Goal: Task Accomplishment & Management: Use online tool/utility

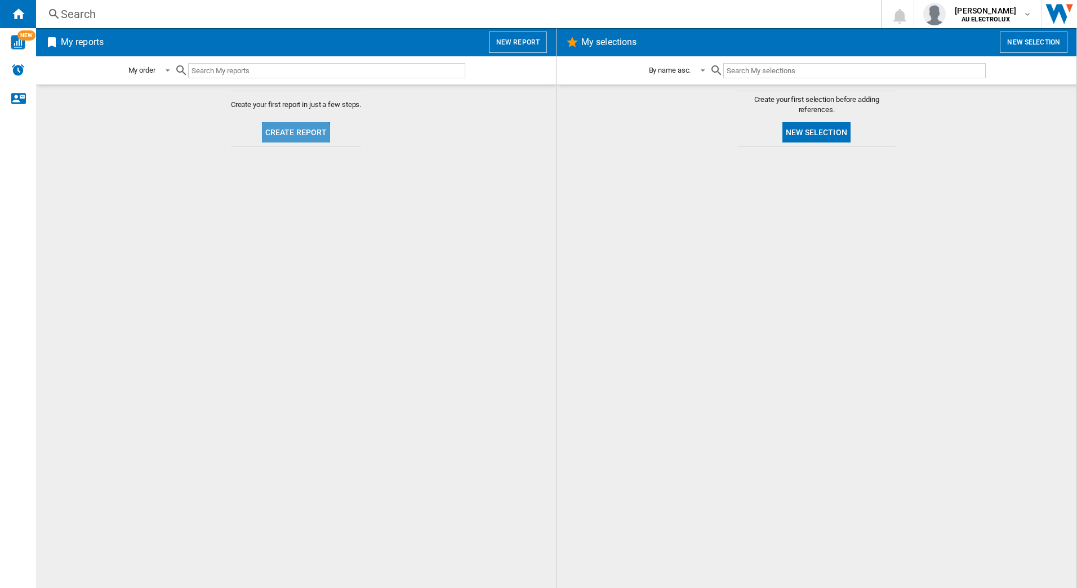
click at [287, 134] on button "Create report" at bounding box center [296, 132] width 69 height 20
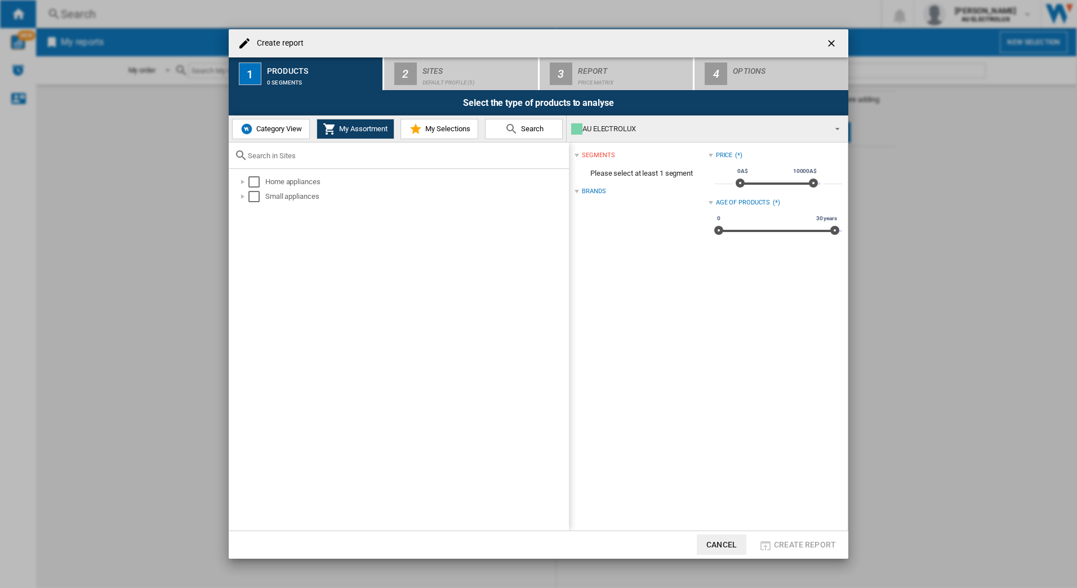
click at [294, 124] on span "Category View" at bounding box center [277, 128] width 48 height 8
click at [247, 187] on div "Select" at bounding box center [248, 181] width 11 height 11
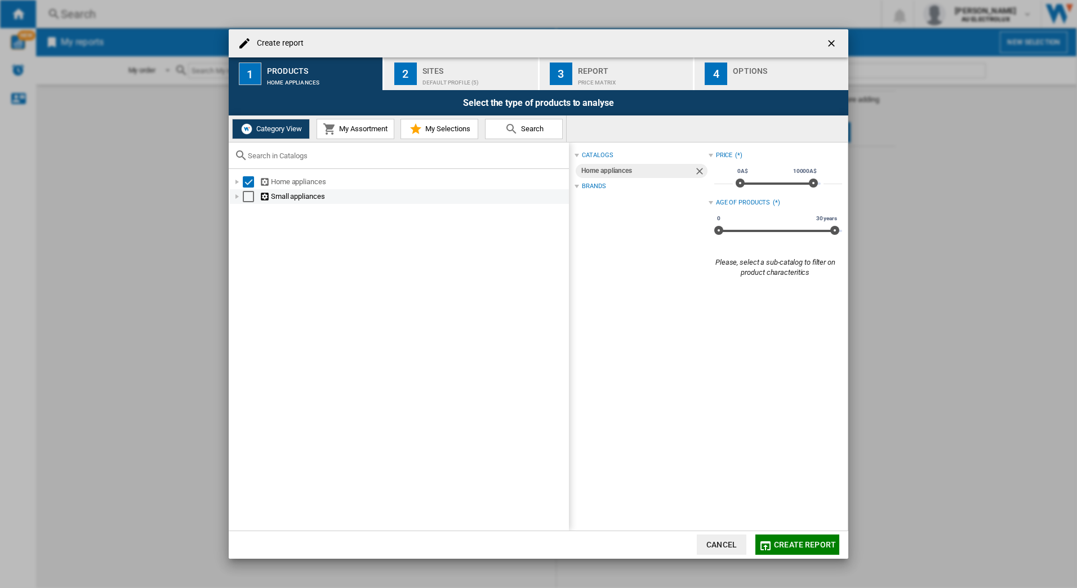
click at [247, 201] on div "Select" at bounding box center [248, 196] width 11 height 11
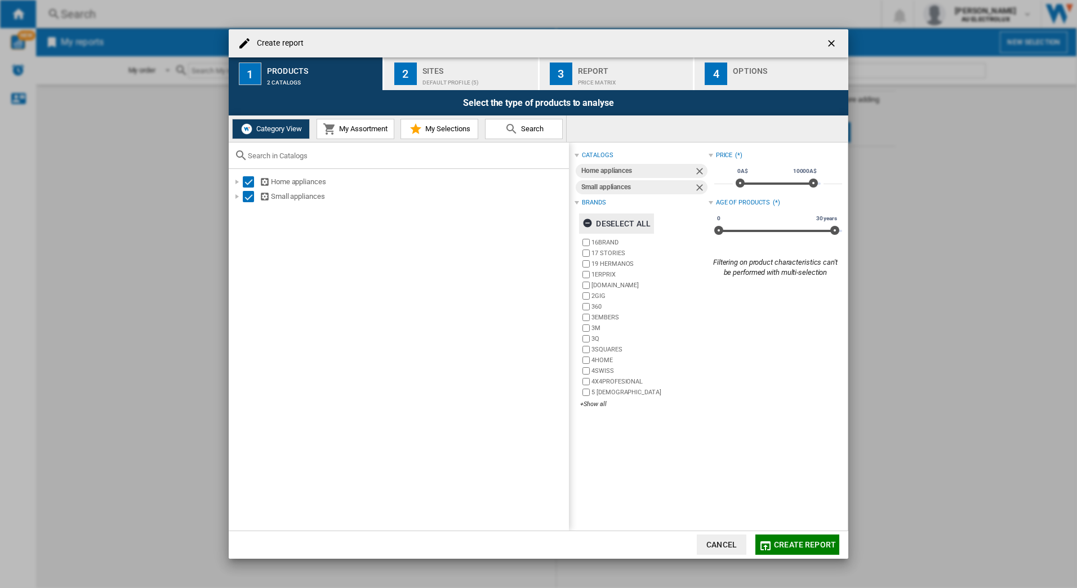
click at [585, 222] on ng-md-icon "button" at bounding box center [589, 225] width 14 height 14
click at [596, 402] on div "+Show all" at bounding box center [644, 404] width 128 height 8
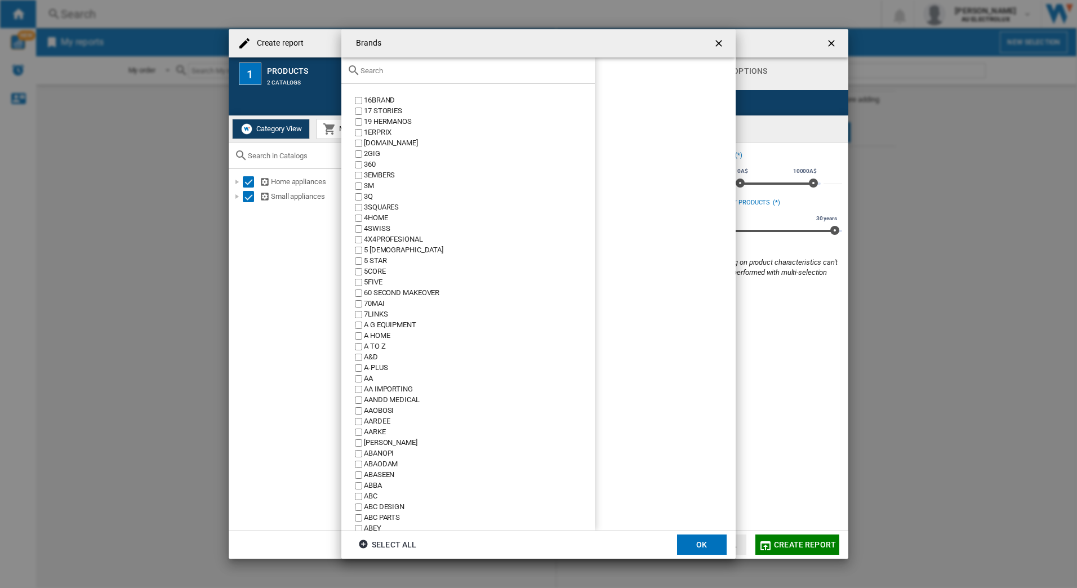
click at [379, 71] on input "text" at bounding box center [474, 70] width 229 height 8
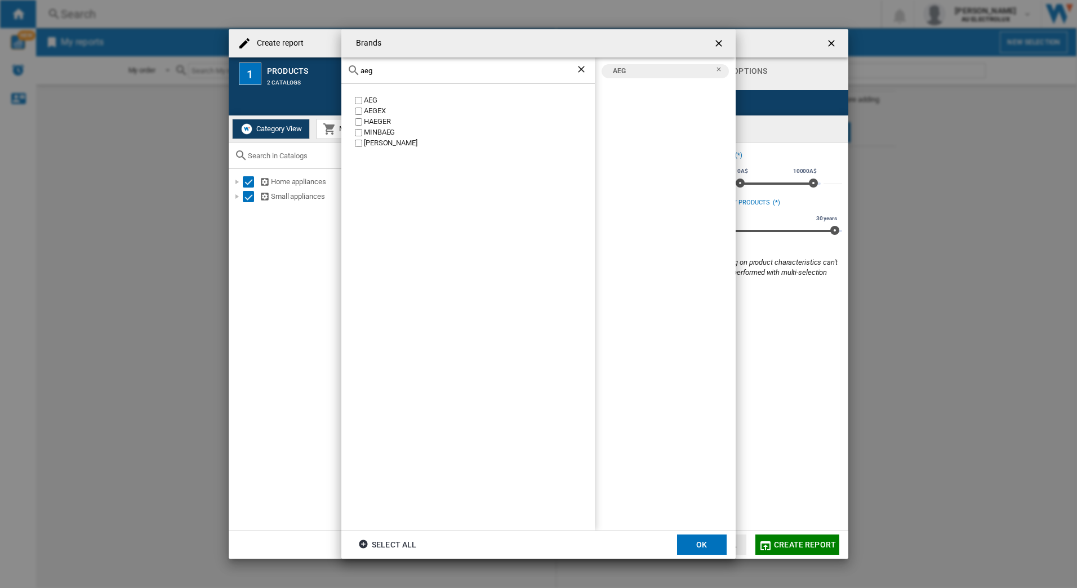
drag, startPoint x: 388, startPoint y: 70, endPoint x: 261, endPoint y: 57, distance: 127.4
click at [261, 57] on div "Brands aeg AEG AEGEX [PERSON_NAME] [GEOGRAPHIC_DATA] [PERSON_NAME] AEG Select a…" at bounding box center [538, 294] width 1077 height 588
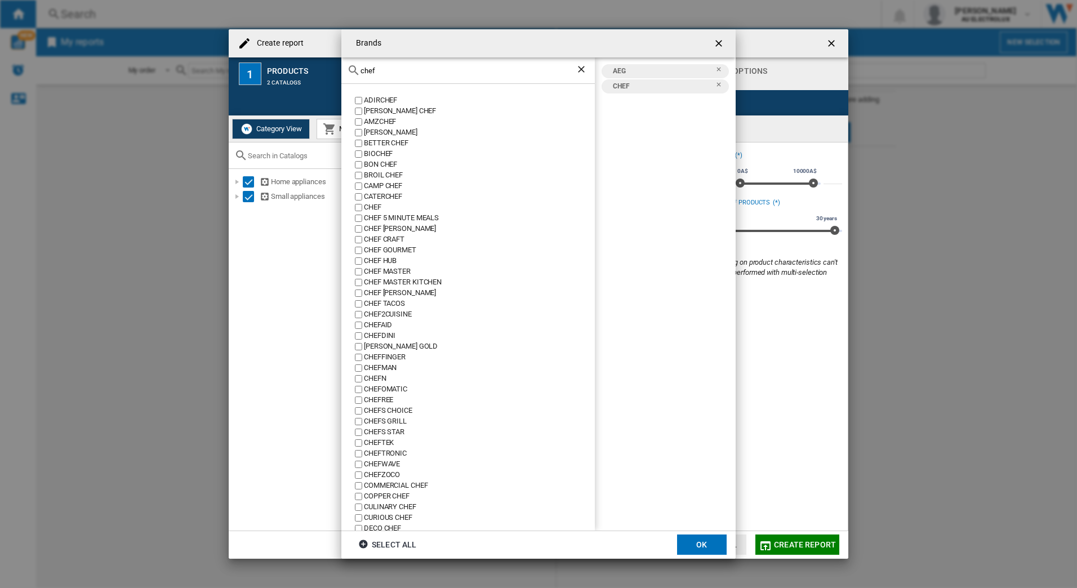
drag, startPoint x: 383, startPoint y: 74, endPoint x: 207, endPoint y: 78, distance: 176.4
click at [207, 78] on div "Brands chef ADIRCHEF [PERSON_NAME] CHEF AMZCHEF [PERSON_NAME] BETTER CHEF BIOCH…" at bounding box center [538, 294] width 1077 height 588
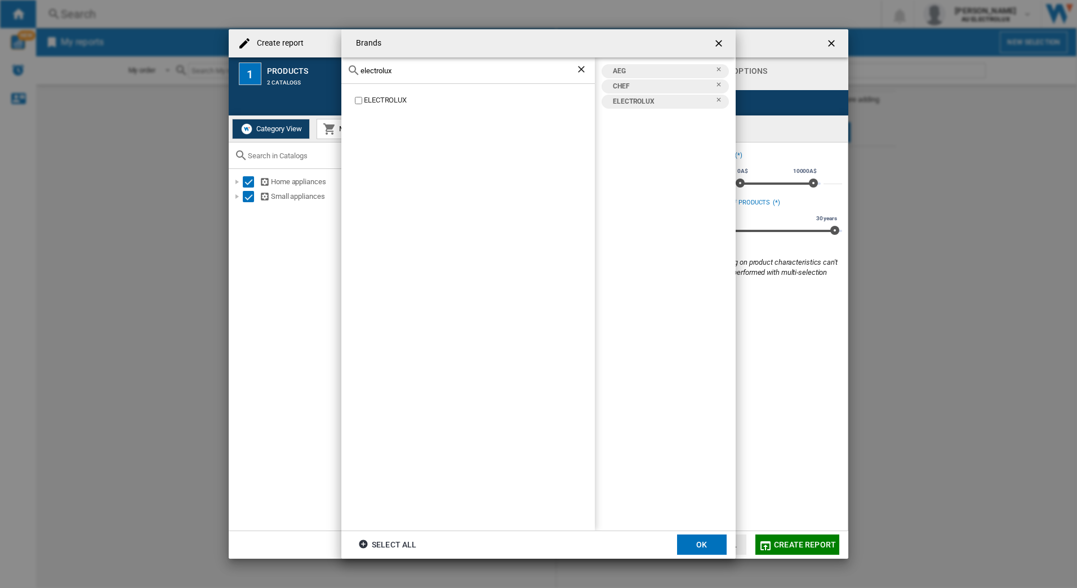
drag, startPoint x: 411, startPoint y: 73, endPoint x: 208, endPoint y: 80, distance: 202.9
click at [208, 80] on div "Brands electrolux ELECTROLUX AEG CHEF ELECTROLUX Select all OK" at bounding box center [538, 294] width 1077 height 588
drag, startPoint x: 407, startPoint y: 68, endPoint x: 197, endPoint y: 62, distance: 210.7
click at [197, 62] on div "Brands [GEOGRAPHIC_DATA] [GEOGRAPHIC_DATA] [GEOGRAPHIC_DATA] AEG CHEF ELECTROLU…" at bounding box center [538, 294] width 1077 height 588
drag, startPoint x: 402, startPoint y: 68, endPoint x: 228, endPoint y: 57, distance: 174.9
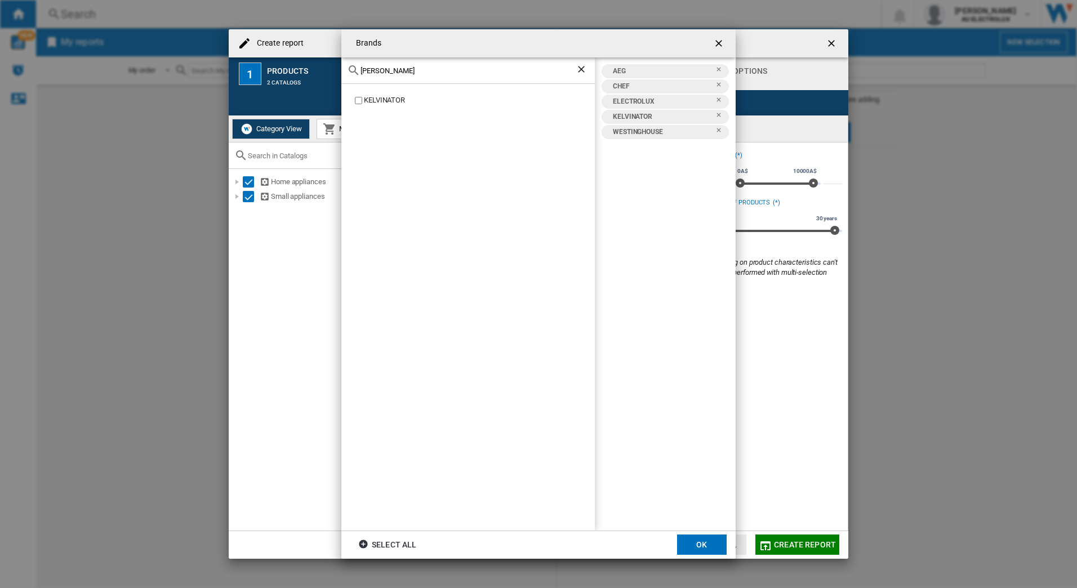
click at [228, 57] on div "Brands [PERSON_NAME] KELVINATOR AEG CHEF ELECTROLUX KELVINATOR [GEOGRAPHIC_DATA…" at bounding box center [538, 294] width 1077 height 588
drag, startPoint x: 386, startPoint y: 61, endPoint x: 368, endPoint y: 63, distance: 18.2
click at [368, 63] on div "vint" at bounding box center [467, 70] width 253 height 26
drag, startPoint x: 376, startPoint y: 70, endPoint x: 242, endPoint y: 83, distance: 134.7
click at [242, 83] on div "Brands vint AVINTAGE VINES VINTAGE VINTAGE VINTAGE CUISINE VINTEC VINTIQUEWISE …" at bounding box center [538, 294] width 1077 height 588
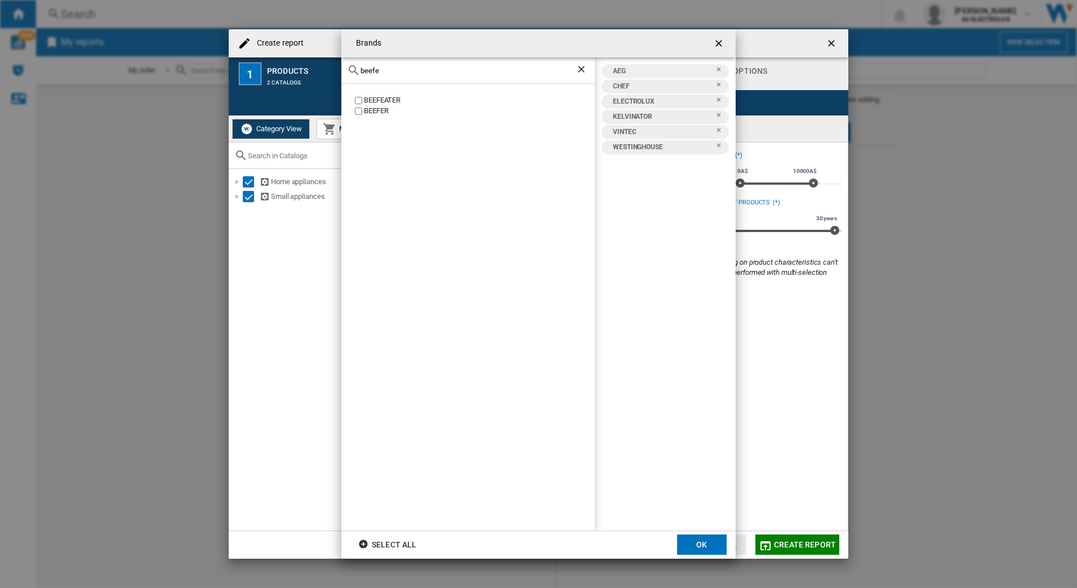
type input "beefe"
click at [698, 544] on button "OK" at bounding box center [702, 545] width 50 height 20
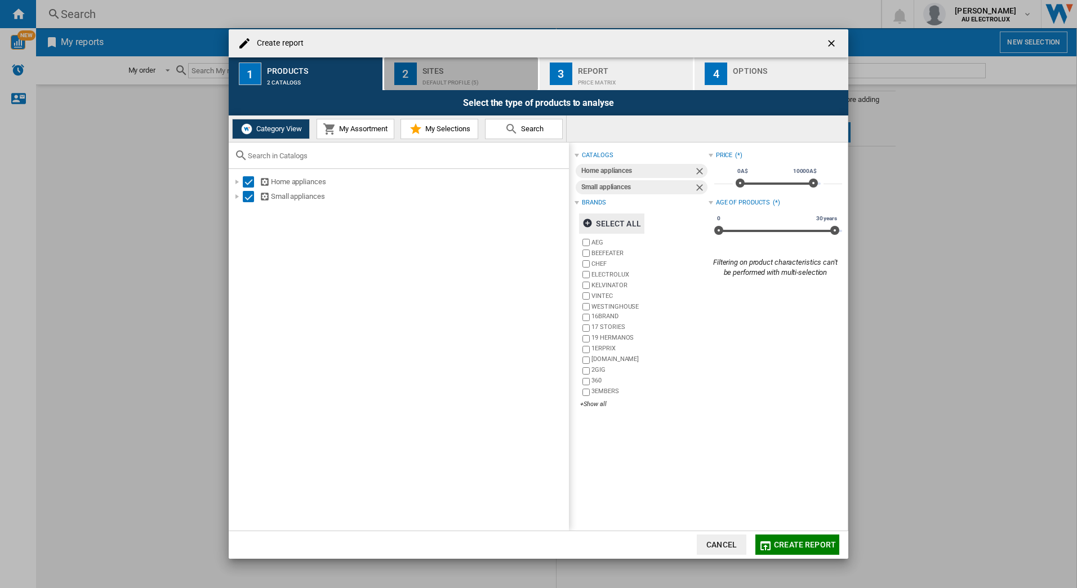
click at [438, 82] on div "Default profile (5)" at bounding box center [477, 80] width 111 height 12
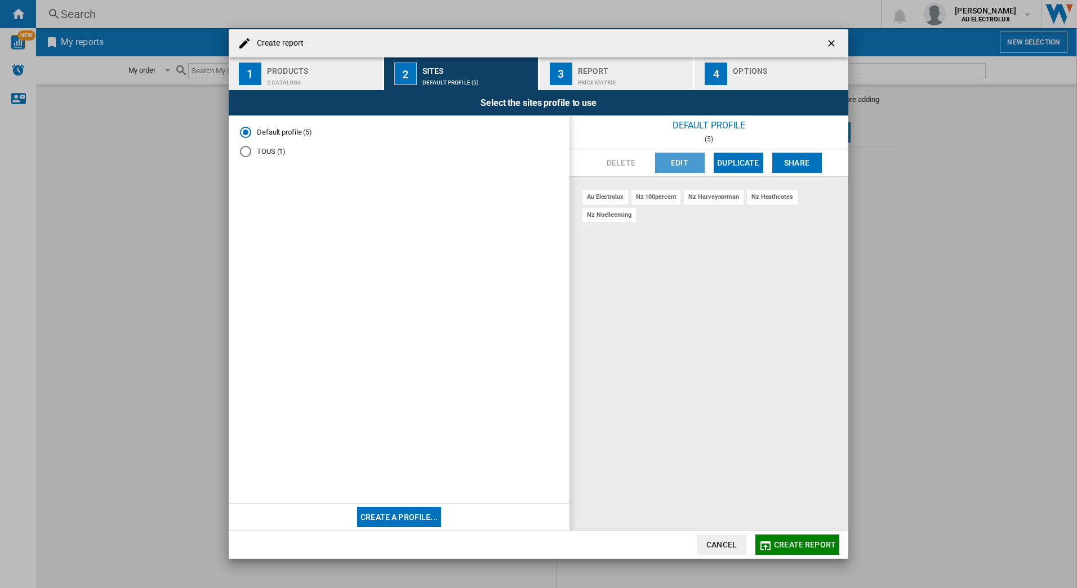
click at [676, 162] on button "Edit" at bounding box center [680, 163] width 50 height 20
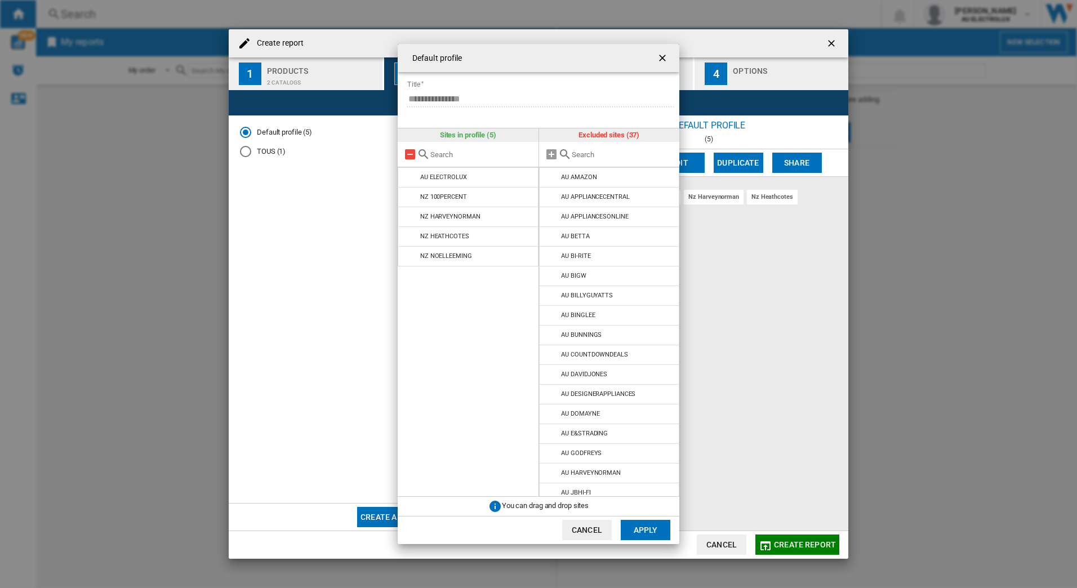
click at [407, 153] on md-icon at bounding box center [410, 155] width 14 height 14
click at [550, 237] on md-icon at bounding box center [552, 237] width 14 height 14
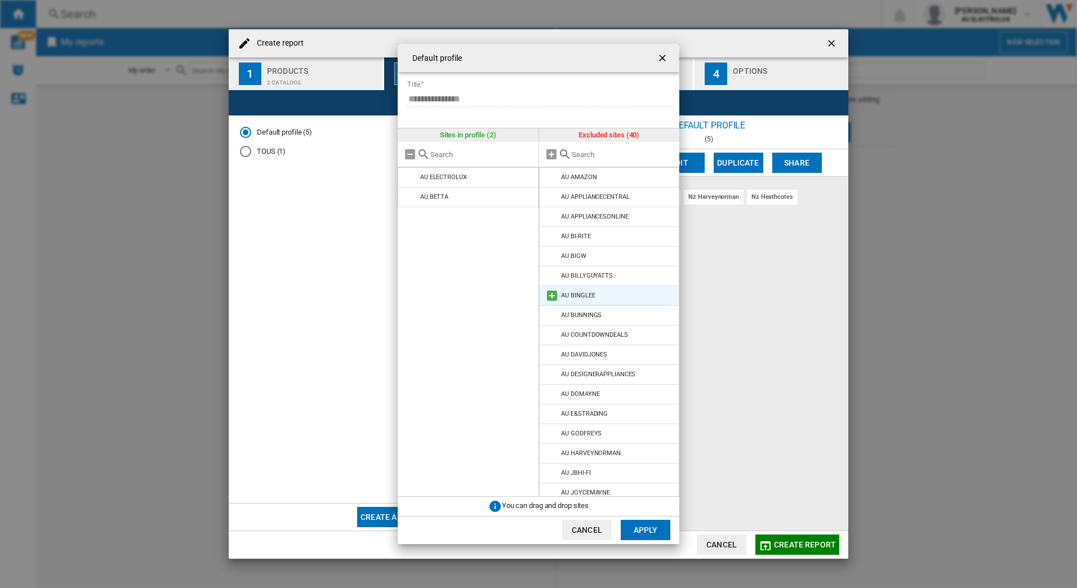
click at [551, 295] on md-icon at bounding box center [552, 296] width 14 height 14
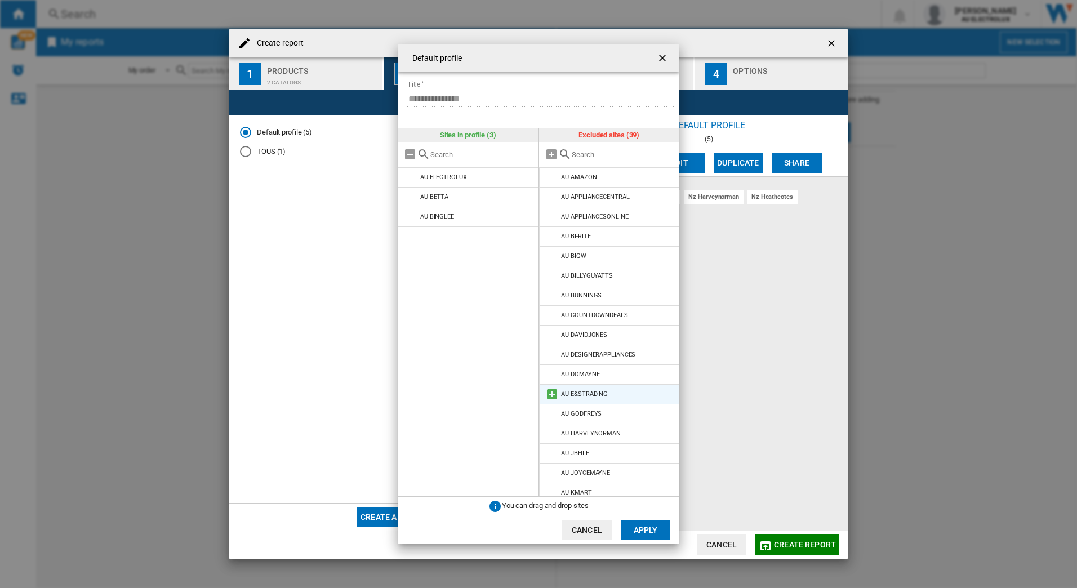
click at [553, 395] on md-icon at bounding box center [552, 395] width 14 height 14
click at [552, 414] on md-icon at bounding box center [552, 414] width 14 height 14
click at [551, 412] on md-icon at bounding box center [552, 414] width 14 height 14
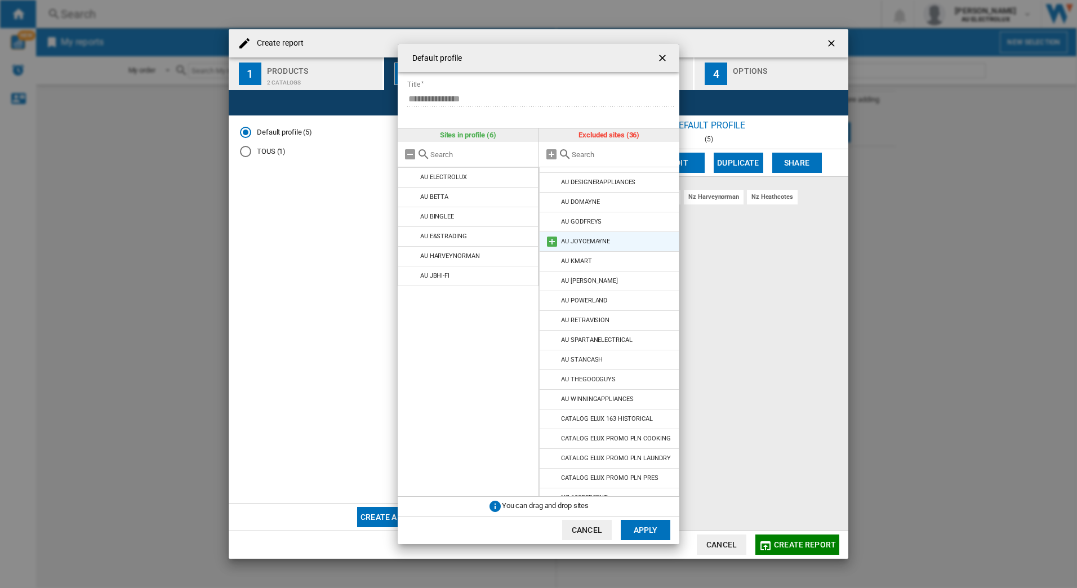
scroll to position [225, 0]
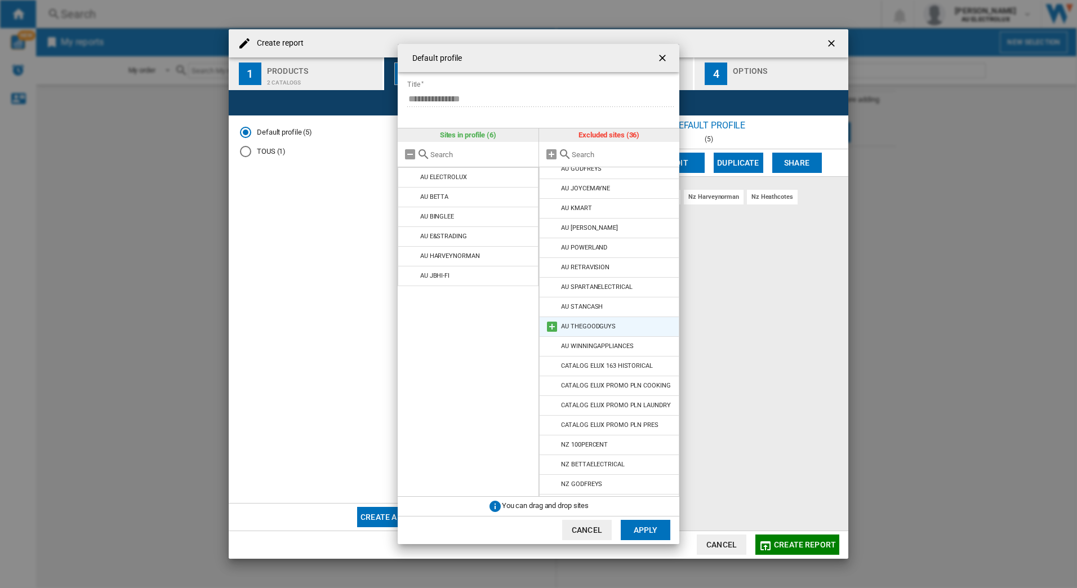
click at [549, 327] on md-icon at bounding box center [552, 327] width 14 height 14
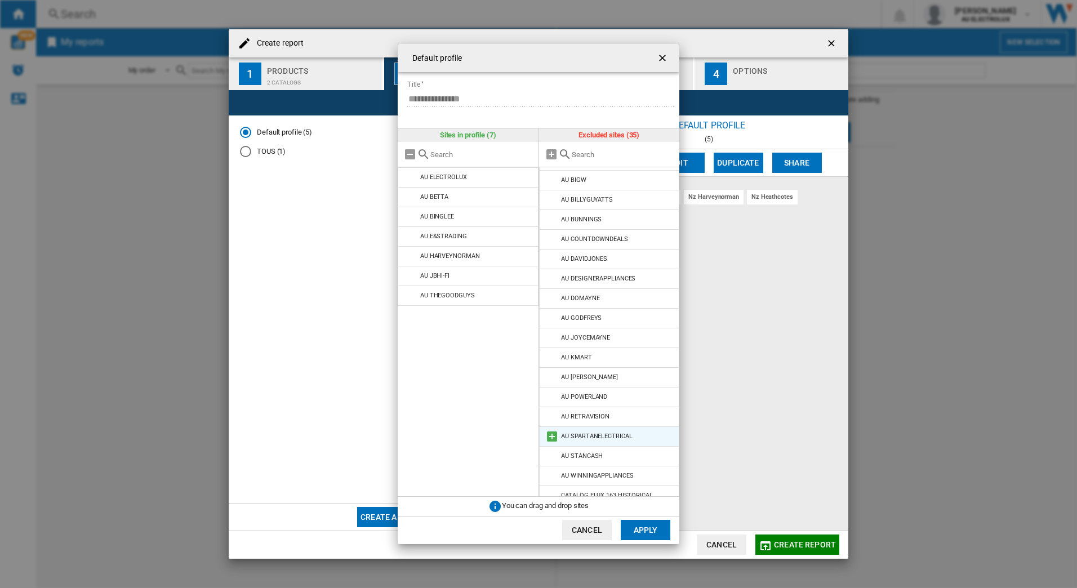
scroll to position [0, 0]
click at [642, 532] on button "Apply" at bounding box center [646, 530] width 50 height 20
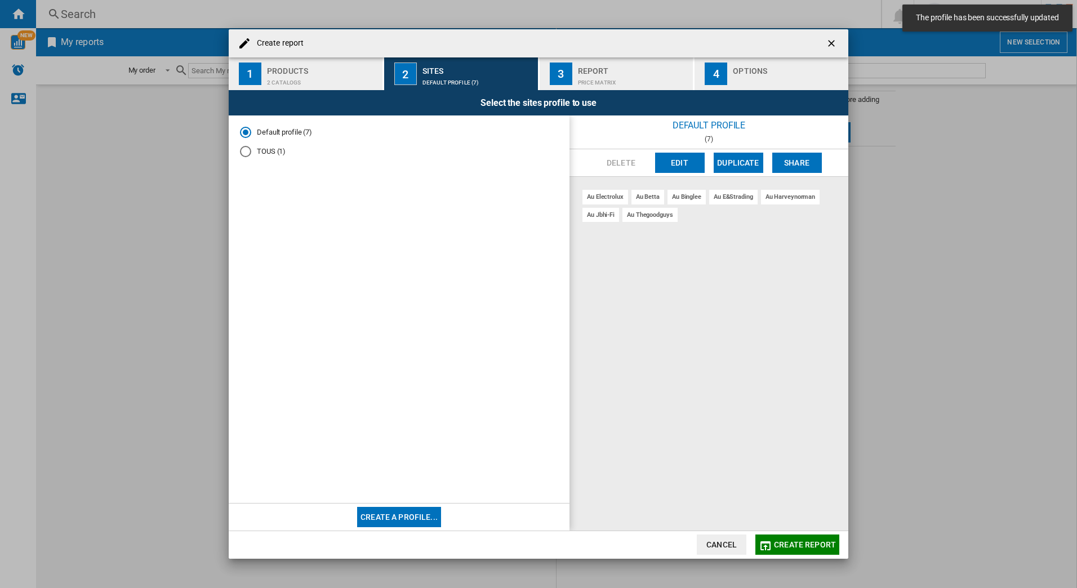
click at [587, 73] on div "Report" at bounding box center [633, 68] width 111 height 12
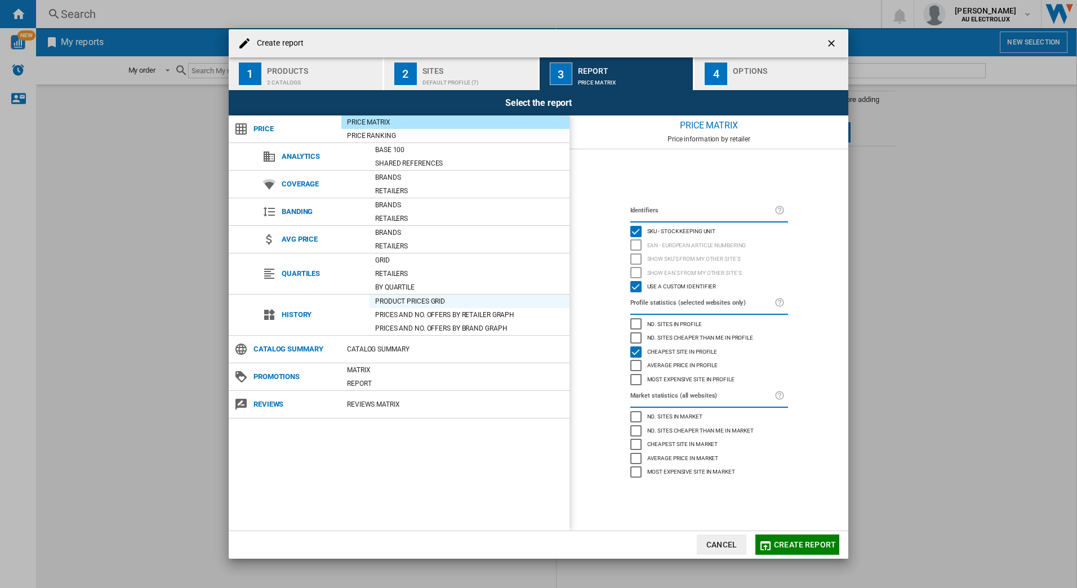
click at [420, 302] on div "Product prices grid" at bounding box center [469, 301] width 200 height 11
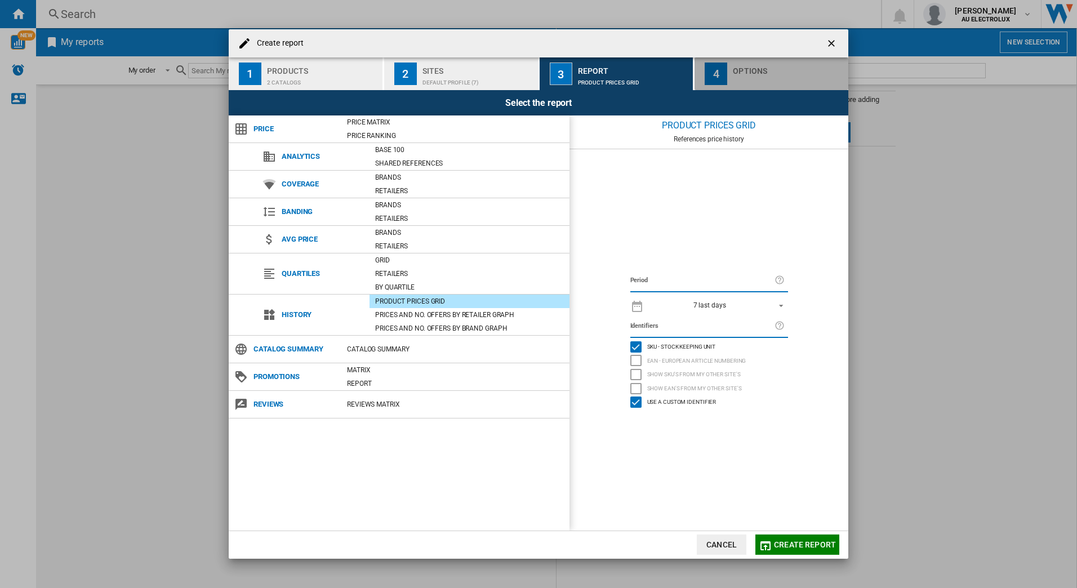
click at [749, 71] on div "Options" at bounding box center [788, 68] width 111 height 12
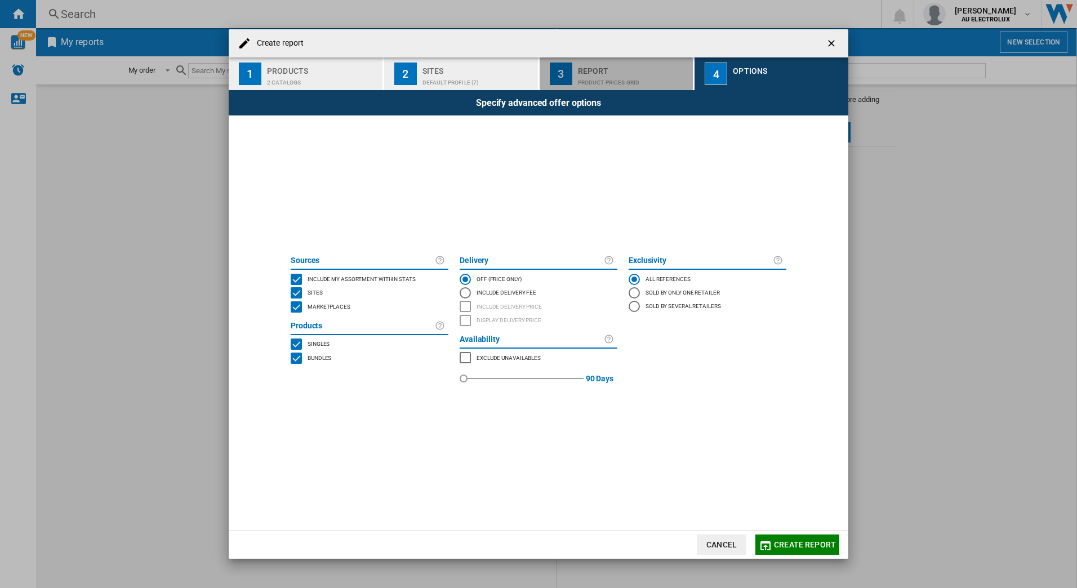
click at [616, 67] on div "Report" at bounding box center [633, 68] width 111 height 12
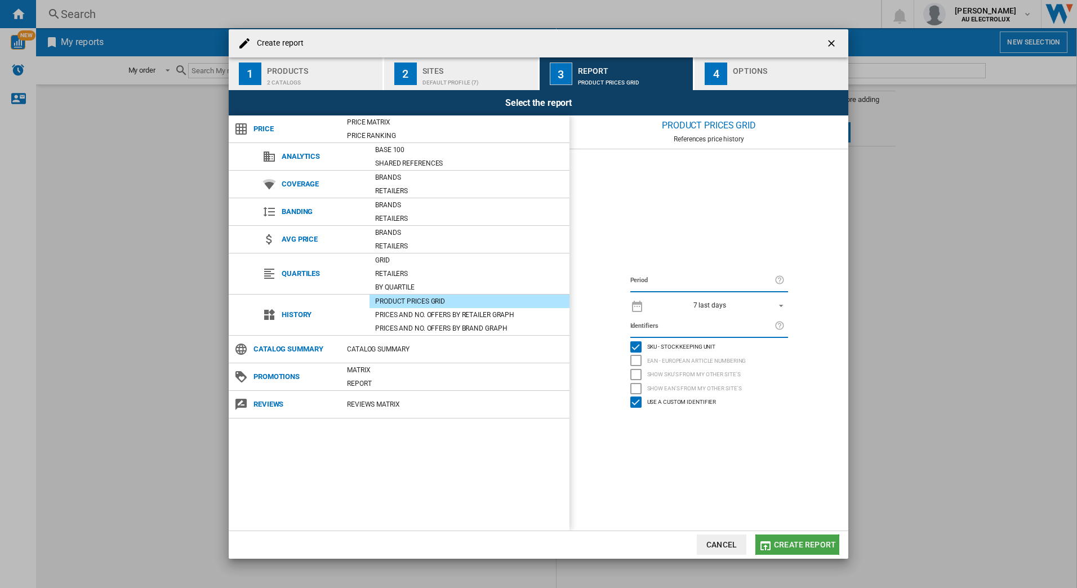
click at [796, 554] on button "Create report" at bounding box center [797, 545] width 84 height 20
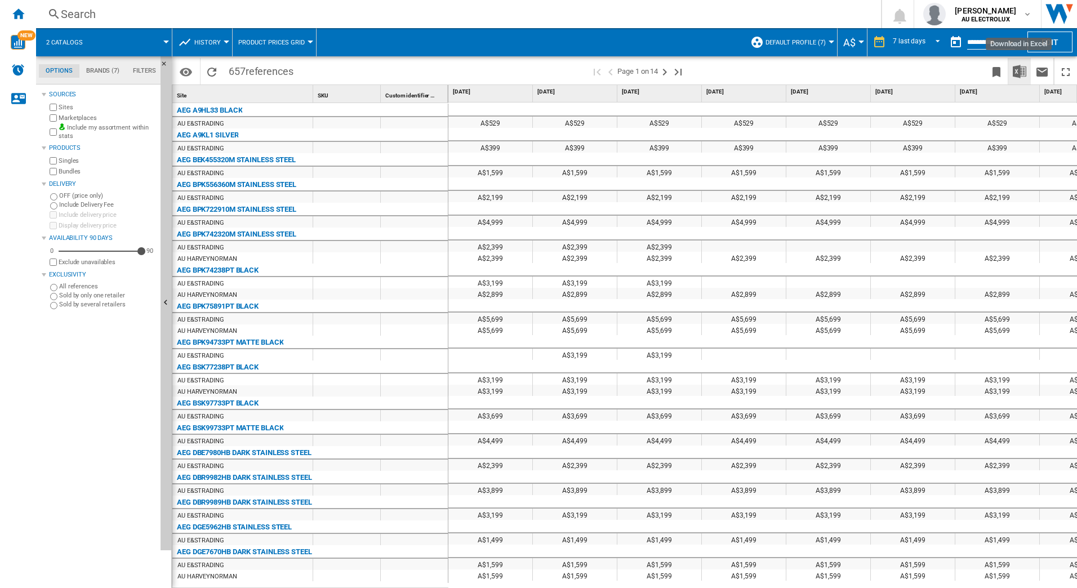
click at [1019, 74] on img "Download in Excel" at bounding box center [1020, 72] width 14 height 14
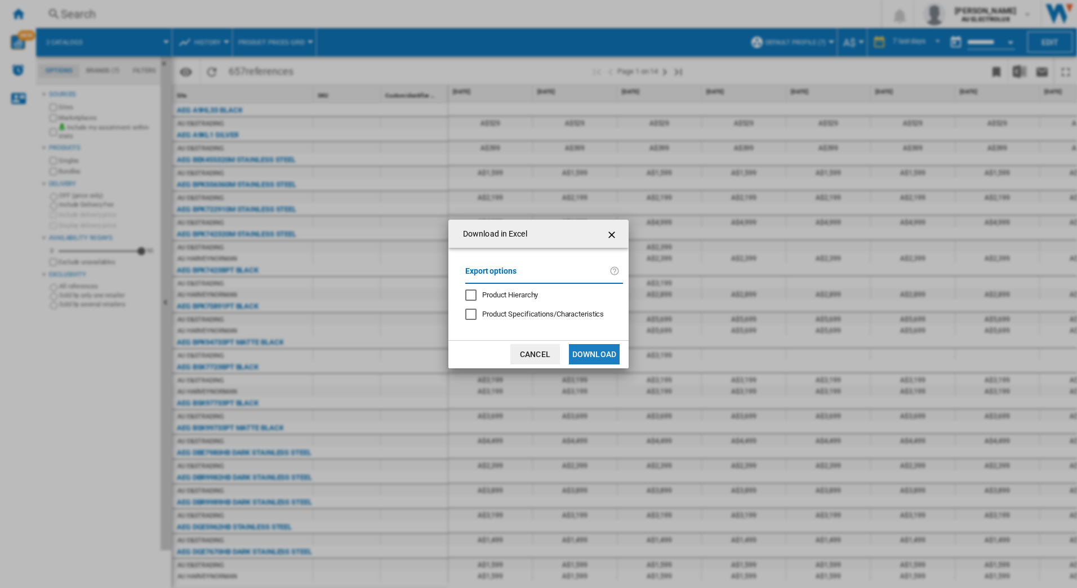
click at [590, 357] on button "Download" at bounding box center [594, 354] width 51 height 20
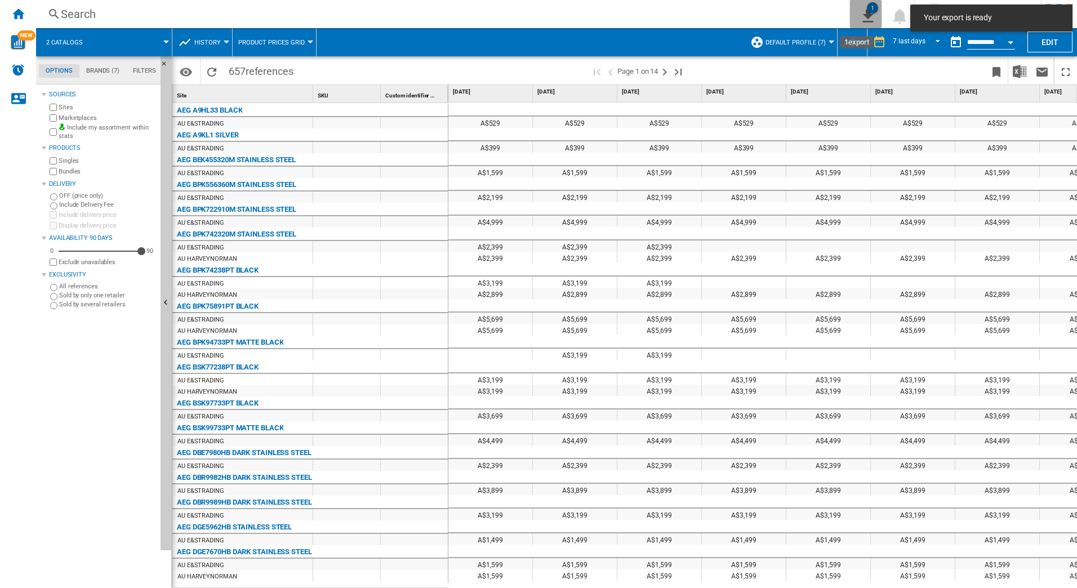
click at [859, 20] on ng-md-icon "1\a export" at bounding box center [866, 14] width 14 height 14
